Goal: Task Accomplishment & Management: Manage account settings

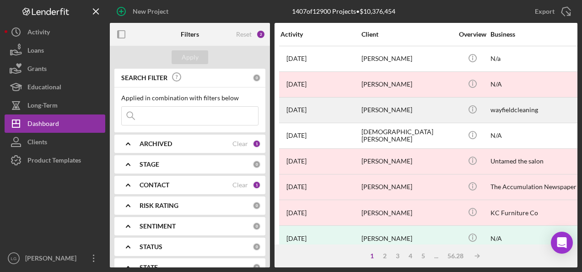
click at [367, 107] on div "[PERSON_NAME]" at bounding box center [408, 110] width 92 height 24
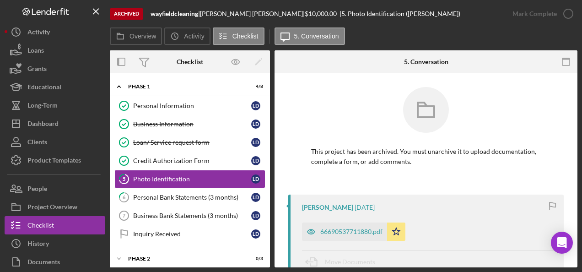
scroll to position [2, 0]
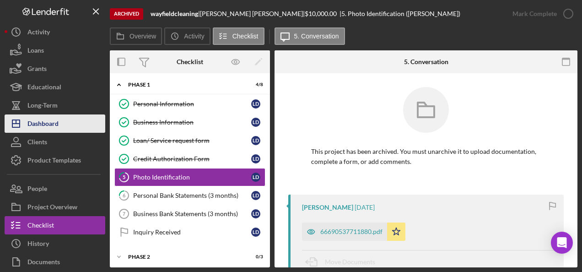
click at [64, 121] on button "Icon/Dashboard Dashboard" at bounding box center [55, 123] width 101 height 18
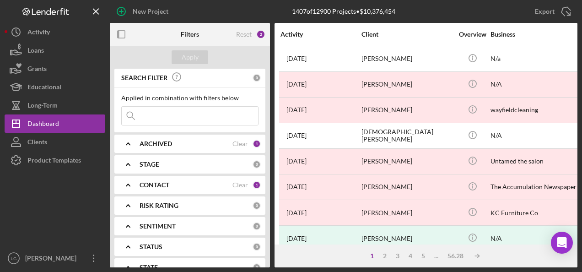
click at [210, 143] on div "ARCHIVED" at bounding box center [186, 143] width 93 height 7
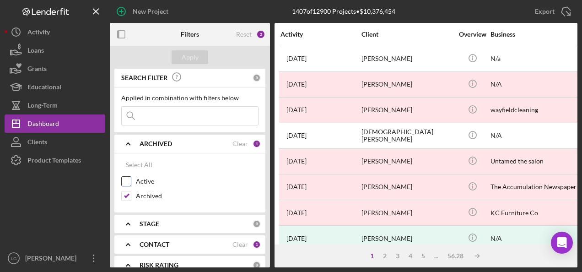
click at [124, 179] on input "Active" at bounding box center [126, 181] width 9 height 9
checkbox input "true"
click at [129, 197] on input "Archived" at bounding box center [126, 195] width 9 height 9
checkbox input "false"
click at [184, 57] on div "Apply" at bounding box center [190, 57] width 17 height 14
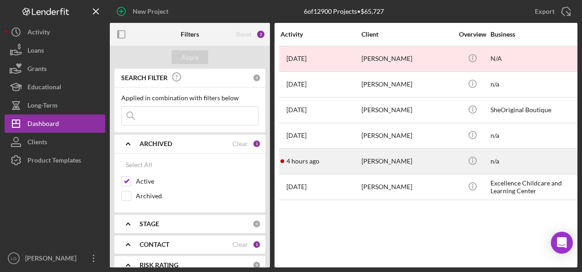
click at [301, 165] on div "4 hours ago [PERSON_NAME]" at bounding box center [321, 161] width 80 height 24
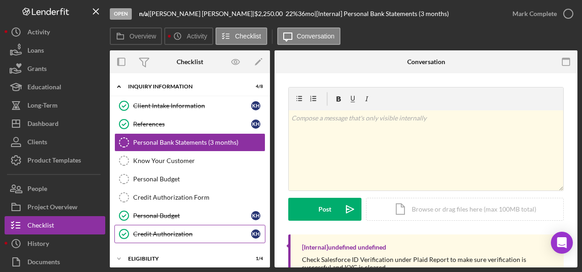
scroll to position [85, 0]
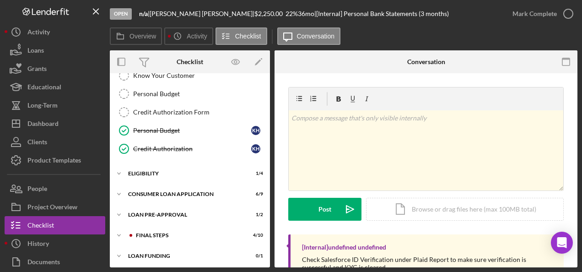
click at [132, 222] on div "Icon/Expander Inquiry Information 4 / 8 Client Intake Information Client Intake…" at bounding box center [190, 129] width 160 height 273
click at [130, 239] on div "Icon/Expander FINAL STEPS 4 / 10" at bounding box center [190, 235] width 160 height 18
click at [143, 206] on div "Icon/Expander Loan Pre-Approval 1 / 2" at bounding box center [190, 215] width 160 height 18
click at [147, 191] on div "Consumer Loan Application" at bounding box center [193, 193] width 130 height 5
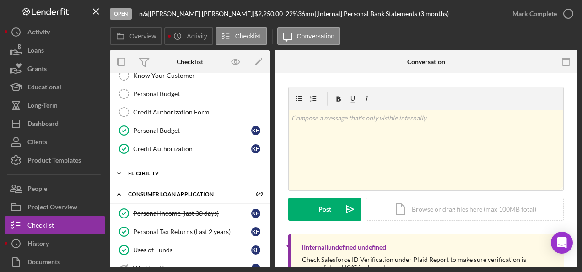
click at [145, 171] on div "Eligibility" at bounding box center [193, 173] width 130 height 5
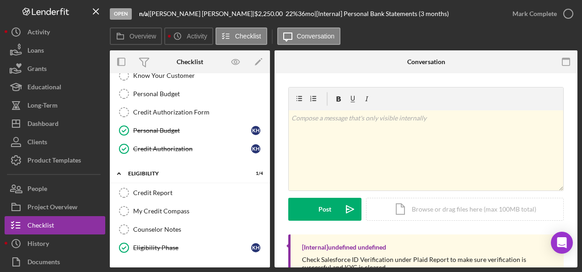
scroll to position [314, 0]
